Goal: Information Seeking & Learning: Learn about a topic

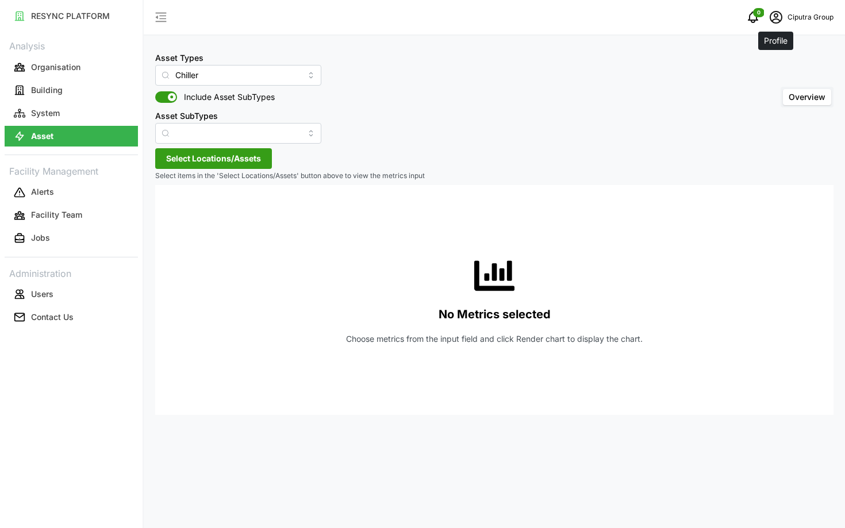
click at [777, 13] on icon "schedule" at bounding box center [776, 17] width 14 height 14
click at [748, 87] on button "Logout" at bounding box center [784, 86] width 109 height 20
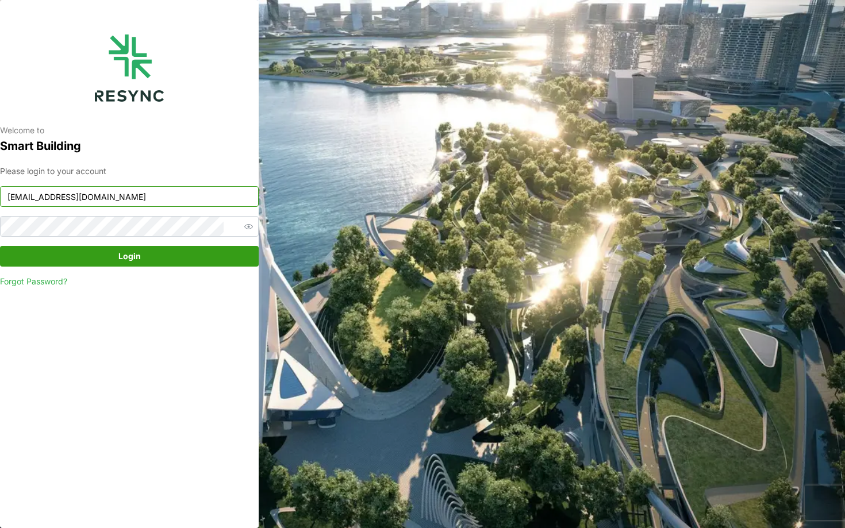
click at [194, 205] on input "[EMAIL_ADDRESS][DOMAIN_NAME]" at bounding box center [129, 196] width 259 height 21
type input "south_beach_tower_display@resynctech.com"
click at [197, 259] on span "Login" at bounding box center [129, 257] width 237 height 20
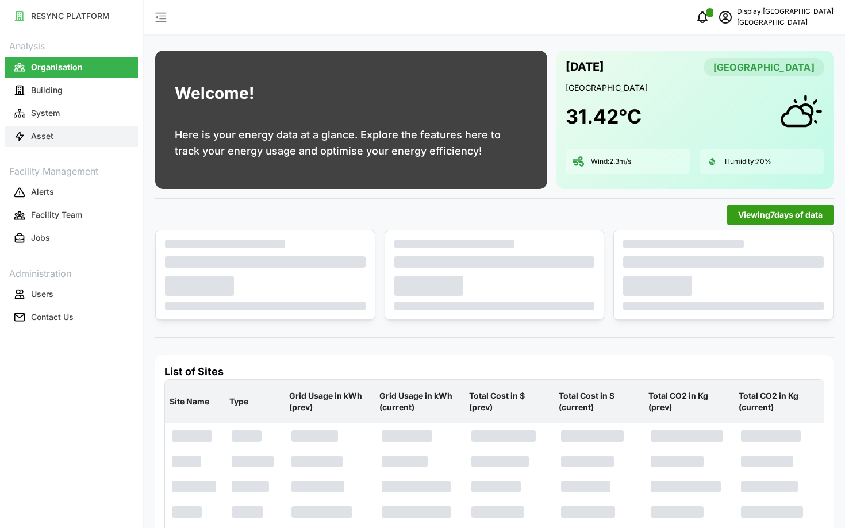
click at [70, 142] on button "Asset" at bounding box center [71, 136] width 133 height 21
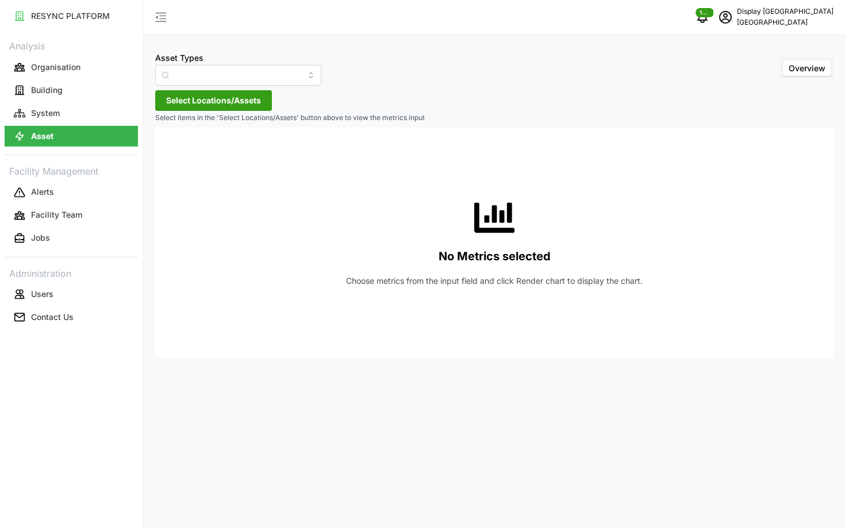
type input "Air Handling Unit"
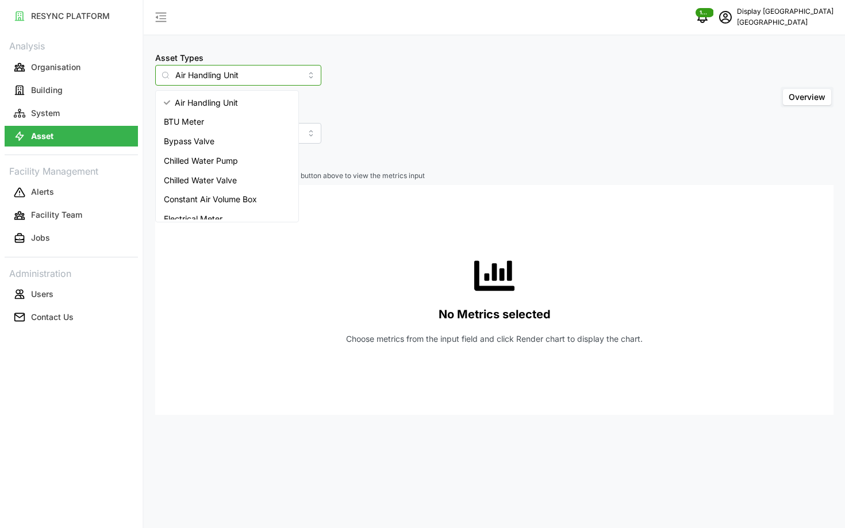
click at [200, 79] on input "Air Handling Unit" at bounding box center [238, 75] width 166 height 21
click at [409, 138] on div "Asset Types Air Handling Unit Include Asset SubTypes Asset SubTypes Overview" at bounding box center [494, 97] width 678 height 93
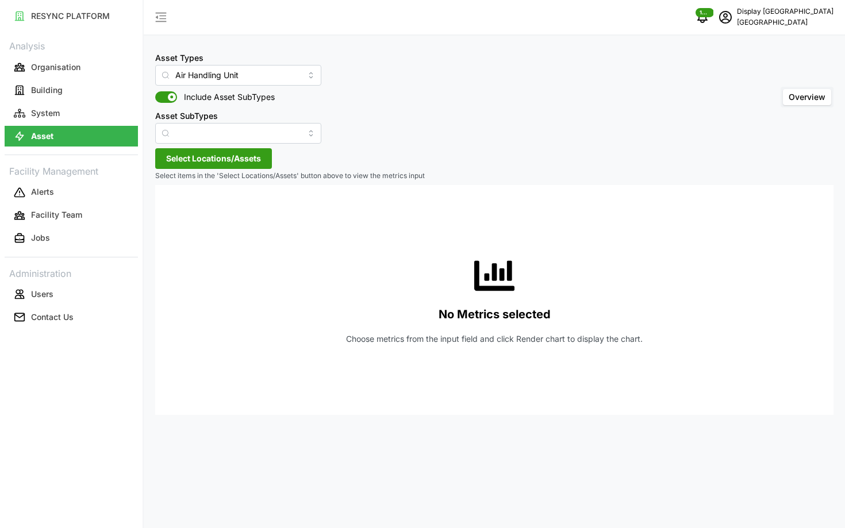
click at [267, 149] on button "Select Locations/Assets" at bounding box center [213, 158] width 117 height 21
click at [174, 208] on icon at bounding box center [169, 210] width 9 height 9
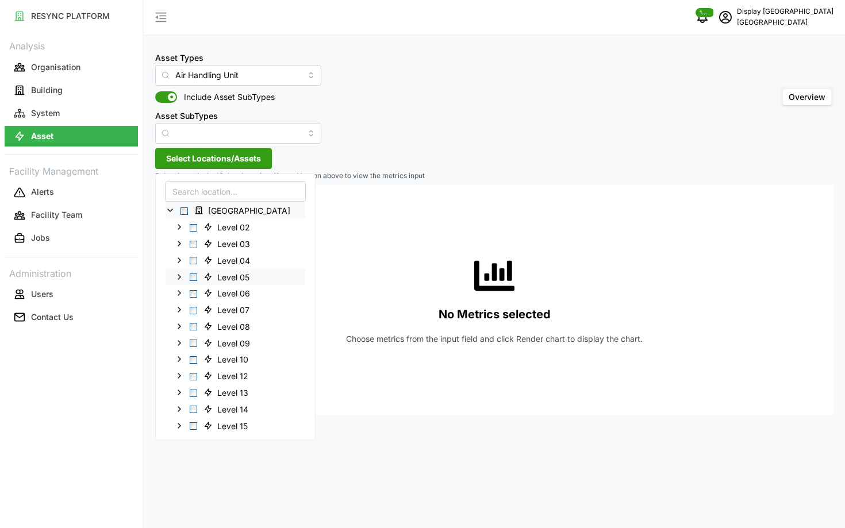
click at [195, 275] on span "Select Level 05" at bounding box center [193, 277] width 7 height 7
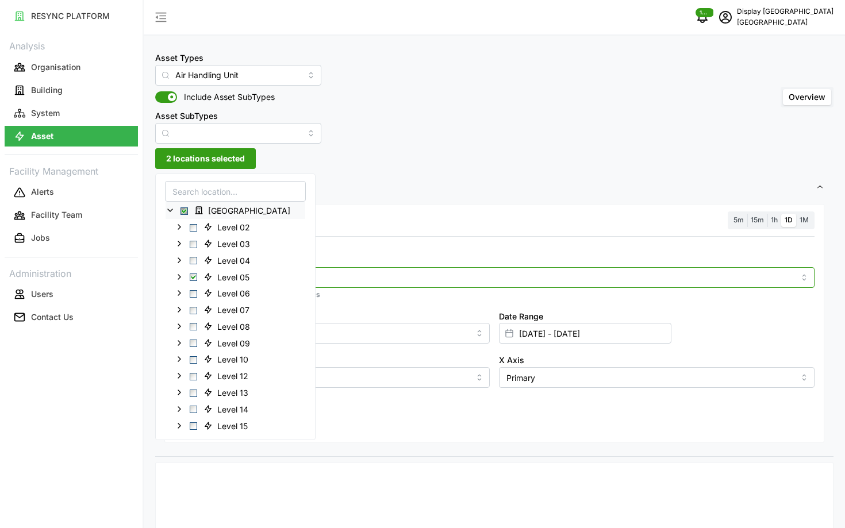
click at [352, 282] on input "Metric" at bounding box center [494, 277] width 600 height 13
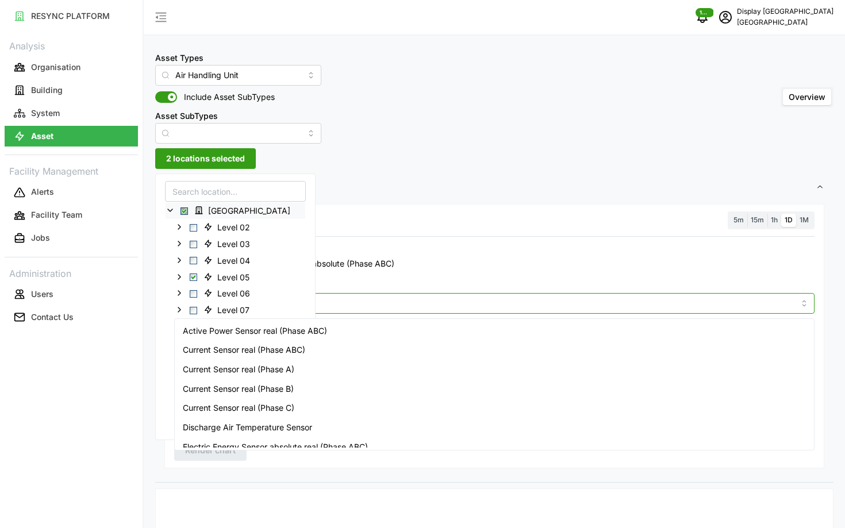
click at [365, 326] on div "Active Power Sensor real (Phase ABC)" at bounding box center [494, 331] width 634 height 20
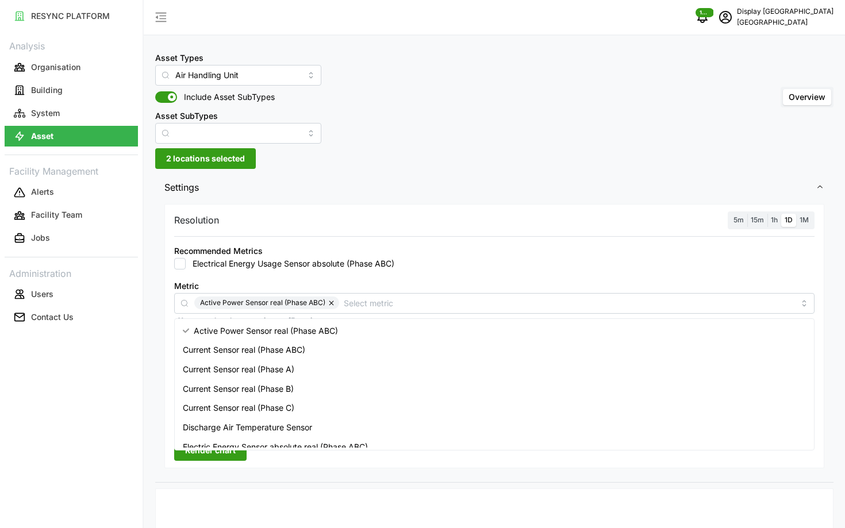
click at [735, 222] on span "5m" at bounding box center [738, 219] width 10 height 9
click at [730, 214] on input "5m" at bounding box center [730, 214] width 0 height 0
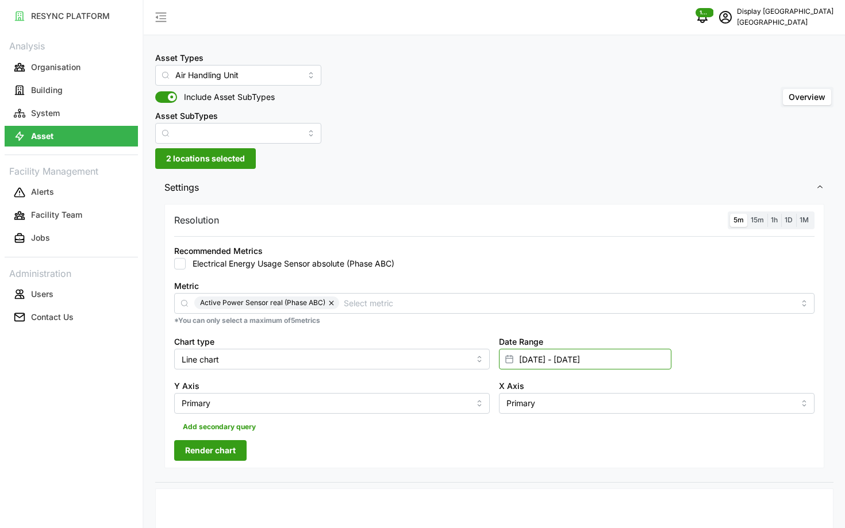
click at [634, 367] on input "[DATE] - [DATE]" at bounding box center [585, 359] width 172 height 21
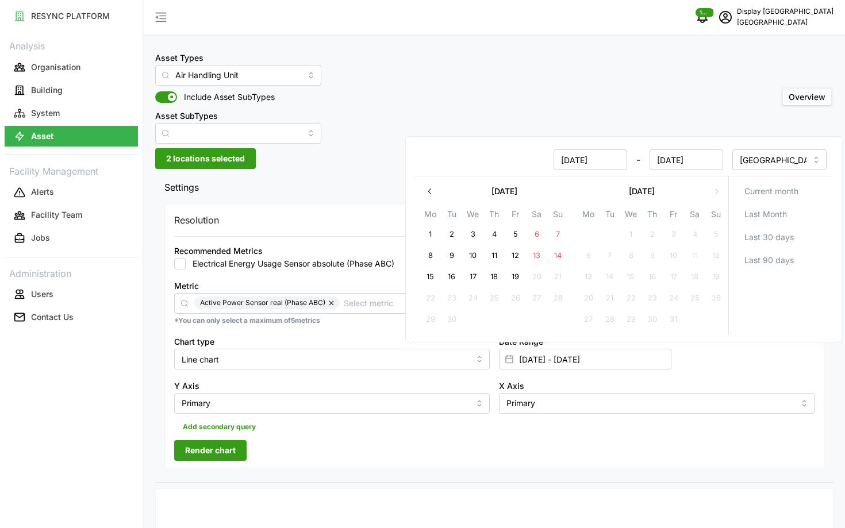
click at [512, 278] on button "19" at bounding box center [515, 277] width 21 height 21
type input "[DATE] - [DATE]"
type input "[DATE]"
click at [490, 280] on button "18" at bounding box center [494, 277] width 21 height 21
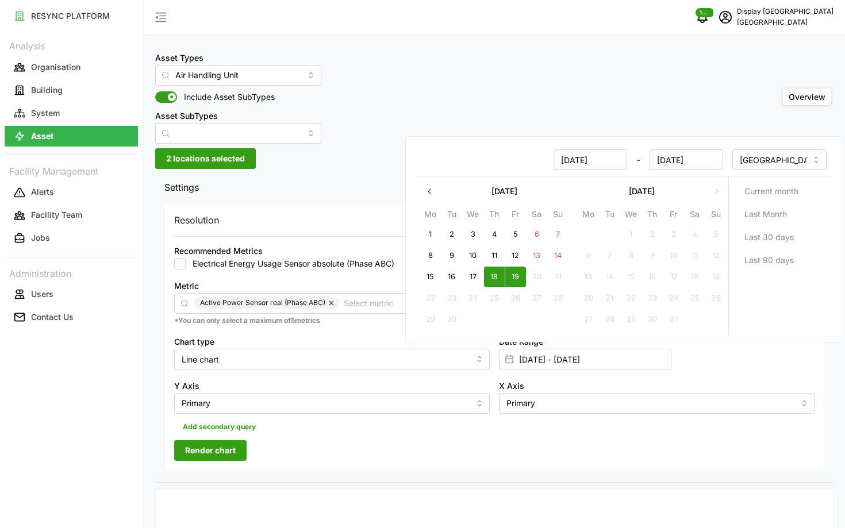
click at [379, 429] on div "Add secondary query" at bounding box center [494, 425] width 640 height 22
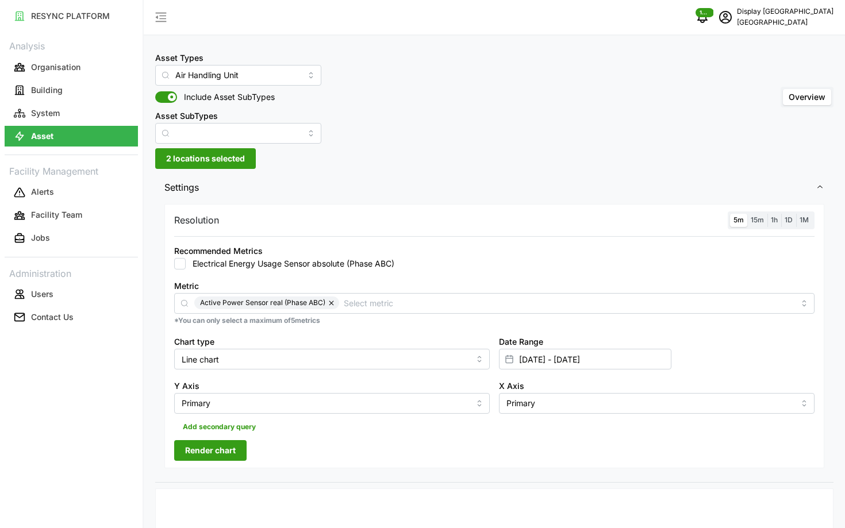
click at [231, 448] on span "Render chart" at bounding box center [210, 451] width 51 height 20
click at [760, 214] on label "15m" at bounding box center [757, 220] width 20 height 13
click at [747, 214] on input "15m" at bounding box center [747, 214] width 0 height 0
click at [734, 217] on span "5m" at bounding box center [738, 219] width 10 height 9
click at [730, 214] on input "5m" at bounding box center [730, 214] width 0 height 0
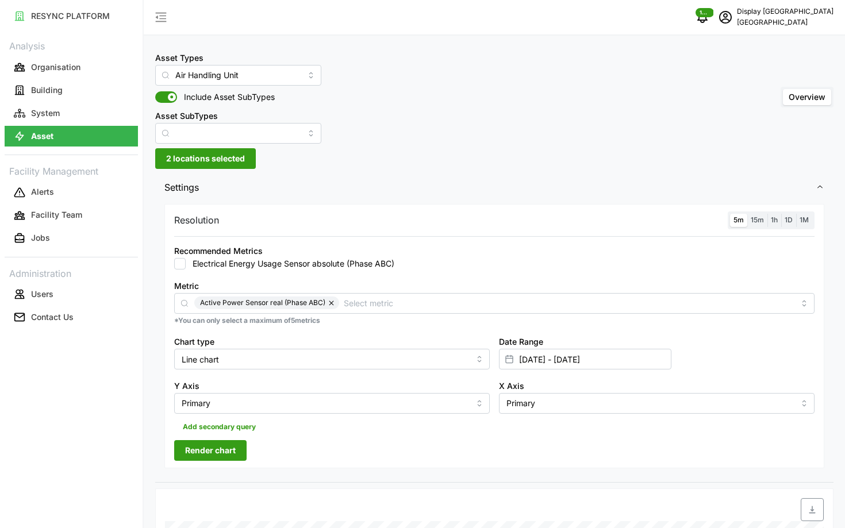
click at [231, 447] on span "Render chart" at bounding box center [210, 451] width 51 height 20
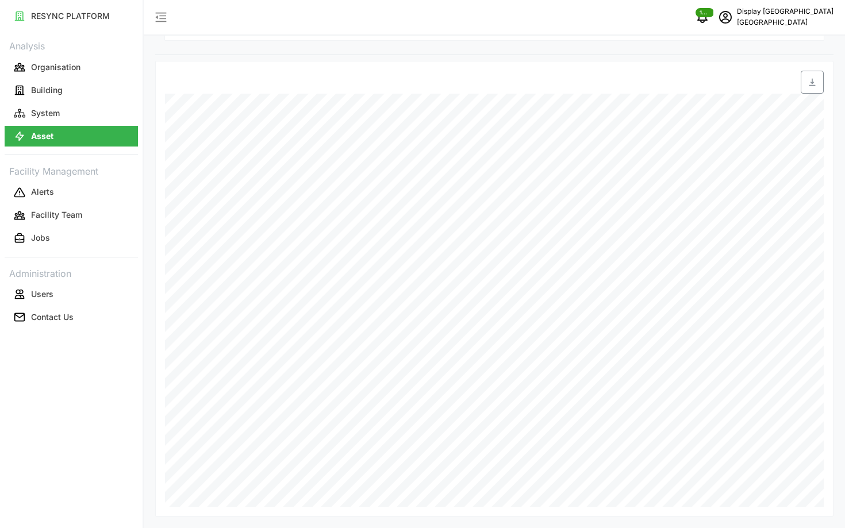
scroll to position [428, 0]
